Goal: Information Seeking & Learning: Compare options

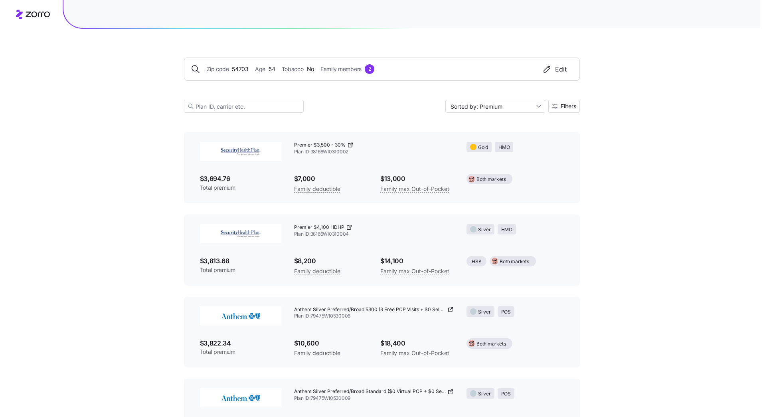
scroll to position [2076, 0]
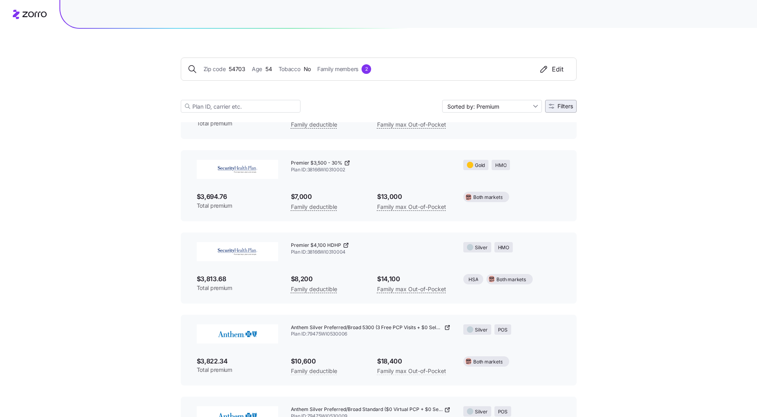
click at [559, 104] on span "Filters" at bounding box center [566, 106] width 16 height 6
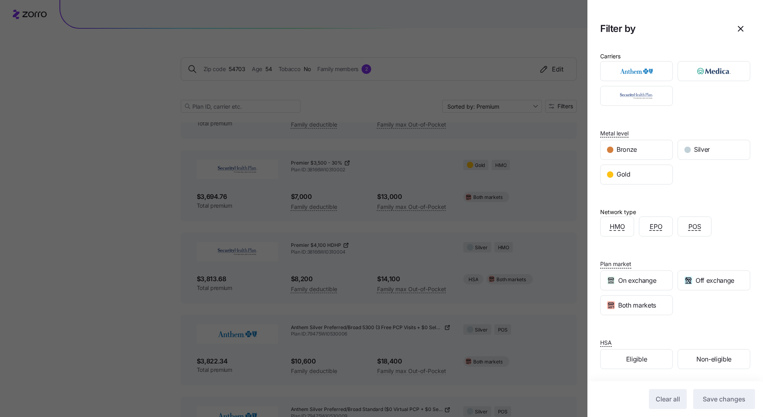
click at [529, 218] on div at bounding box center [381, 208] width 763 height 417
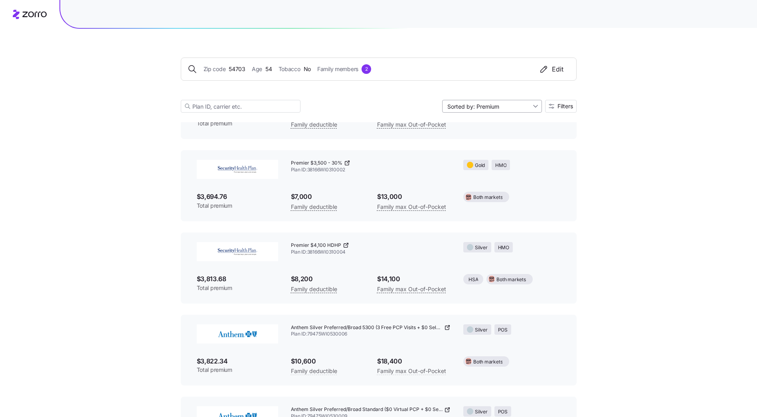
click at [524, 104] on input "Sorted by: Premium" at bounding box center [492, 106] width 100 height 13
click at [535, 106] on input "Sorted by: Premium" at bounding box center [492, 106] width 100 height 13
drag, startPoint x: 591, startPoint y: 165, endPoint x: 581, endPoint y: 124, distance: 42.1
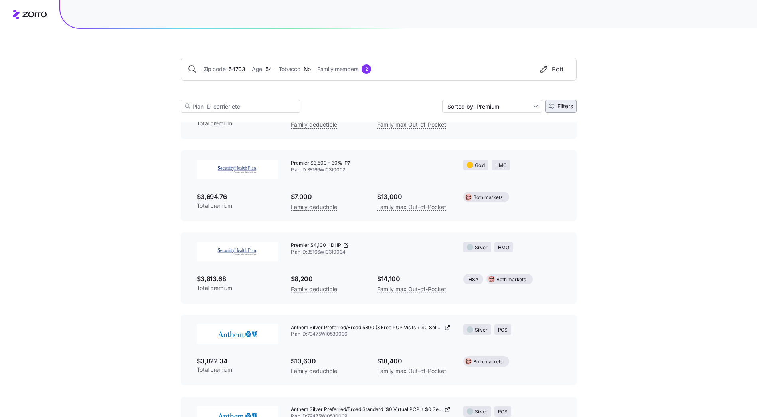
click at [566, 105] on span "Filters" at bounding box center [566, 106] width 16 height 6
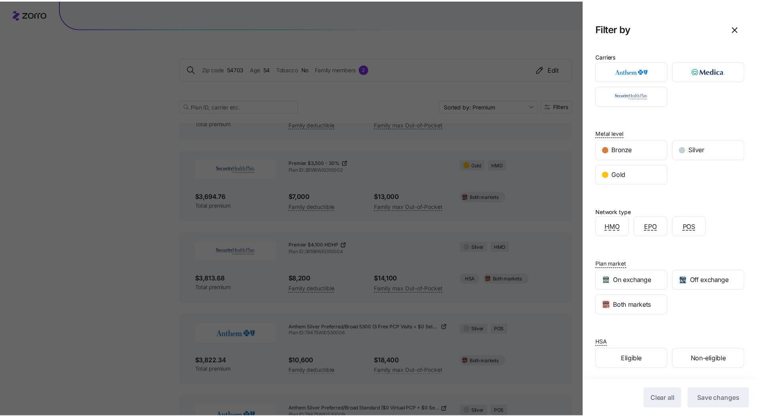
scroll to position [18, 0]
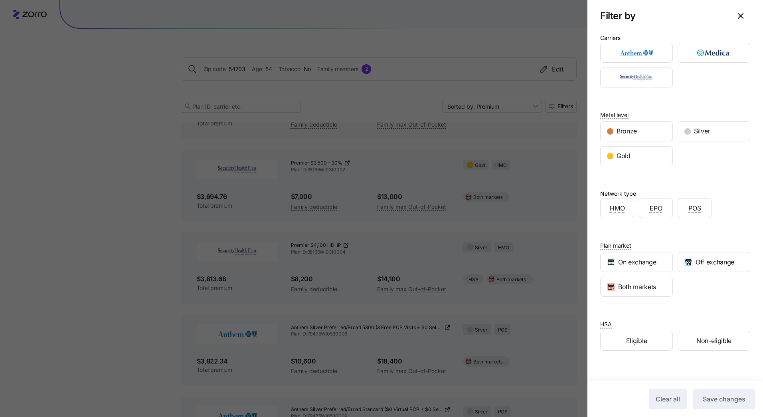
click at [327, 227] on div at bounding box center [381, 208] width 763 height 417
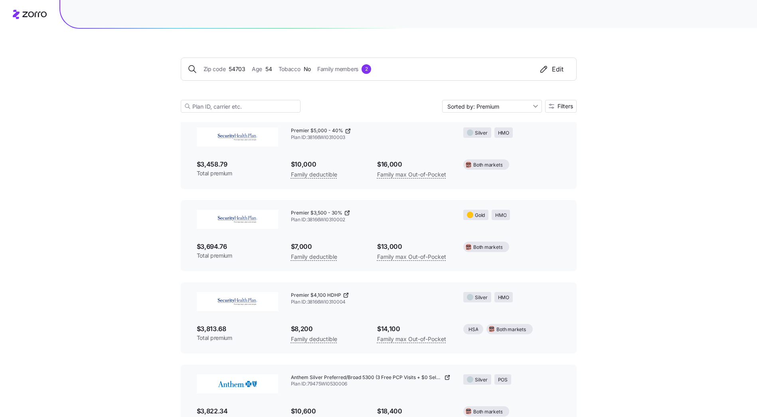
scroll to position [2116, 0]
